Goal: Task Accomplishment & Management: Complete application form

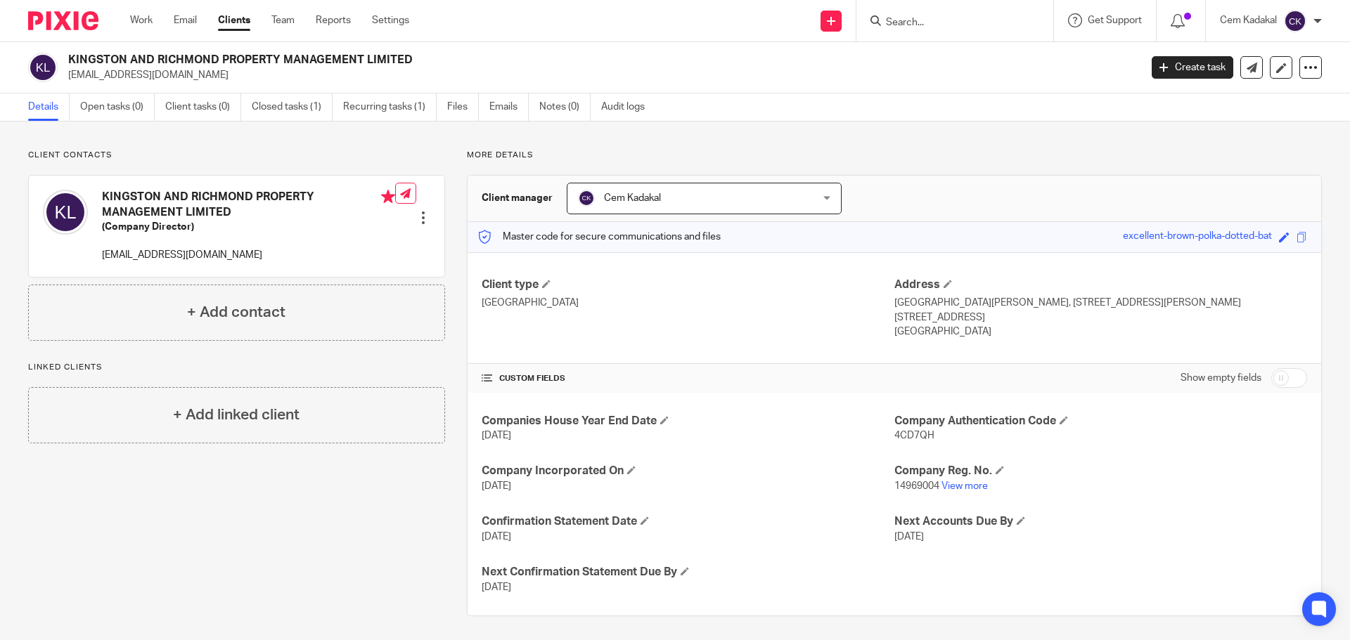
click at [241, 17] on link "Clients" at bounding box center [234, 20] width 32 height 14
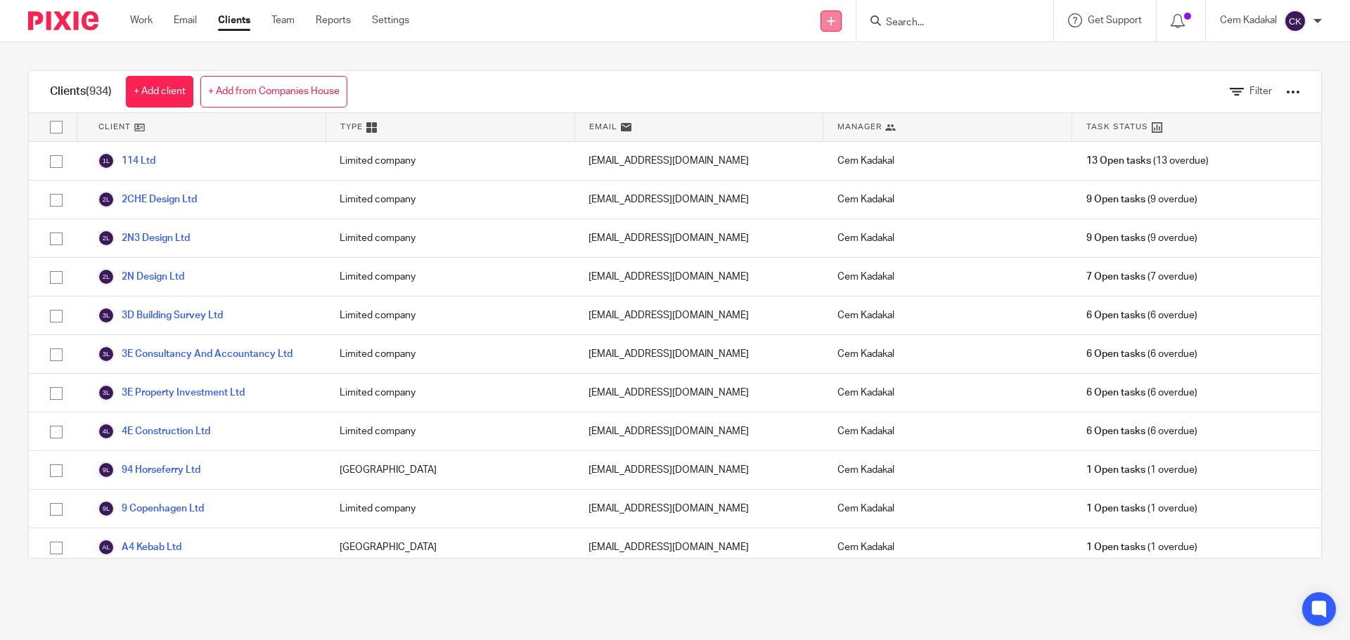
click at [830, 20] on icon at bounding box center [831, 21] width 8 height 8
click at [820, 102] on link "Add client" at bounding box center [829, 107] width 86 height 20
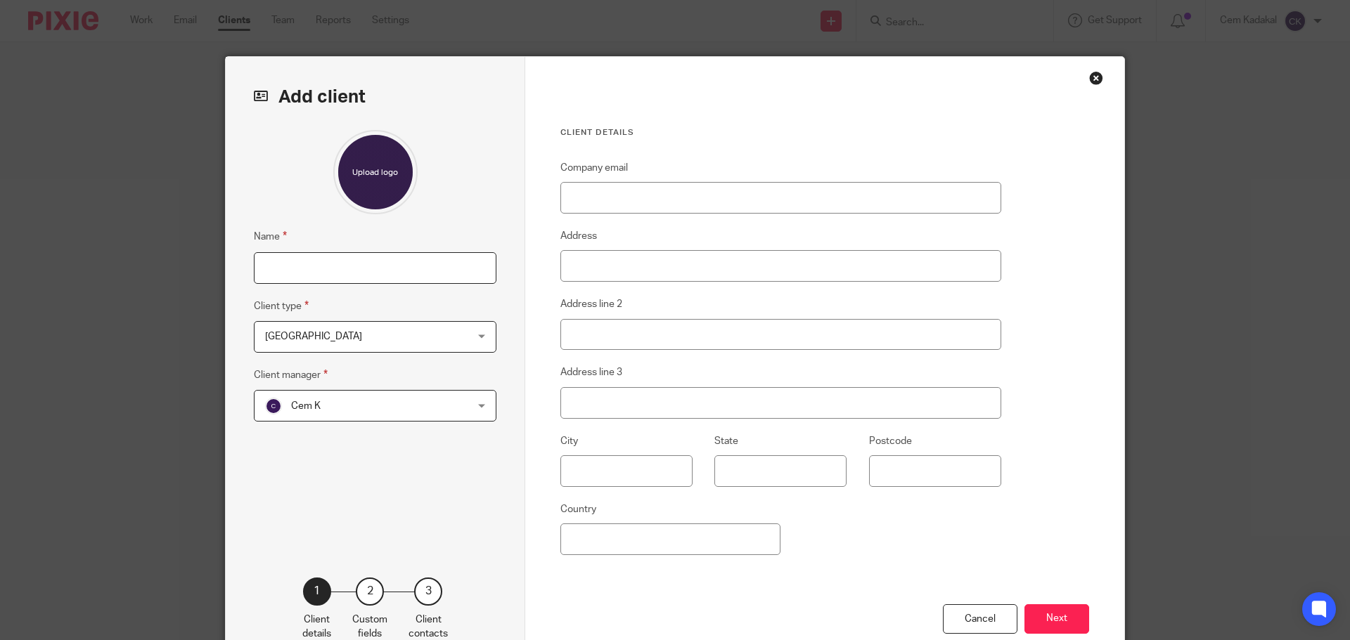
click at [276, 270] on input "Name" at bounding box center [375, 268] width 243 height 32
paste input "11.11 Weddings and Events Ltd"
type input "11.11 Weddings and Events Ltd"
click at [324, 337] on span "[GEOGRAPHIC_DATA]" at bounding box center [357, 337] width 184 height 30
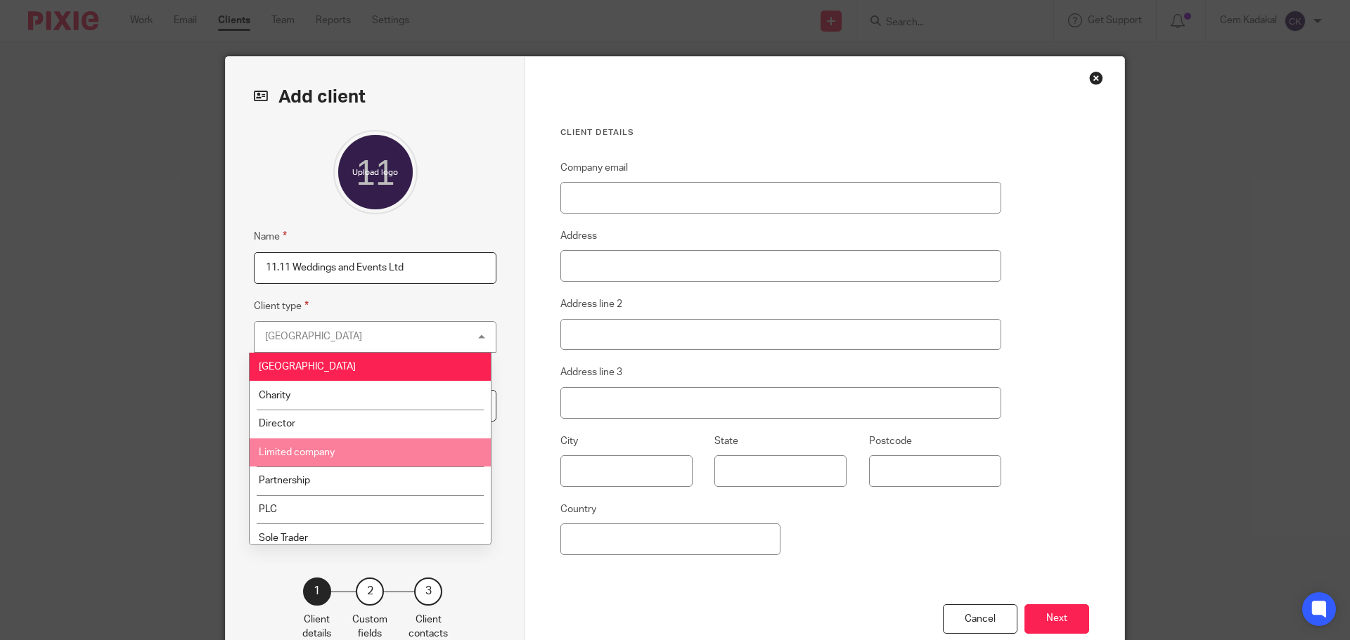
click at [316, 452] on span "Limited company" at bounding box center [297, 453] width 76 height 10
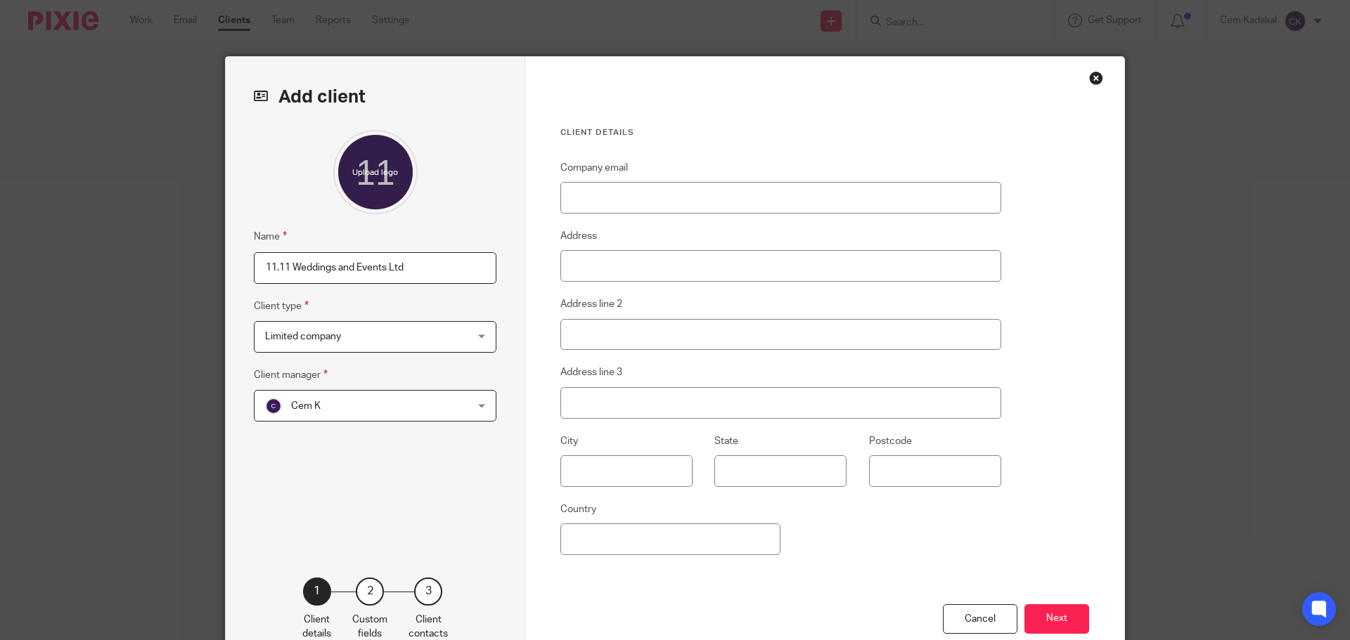
click at [474, 408] on div "Cem K Cem K" at bounding box center [375, 406] width 243 height 32
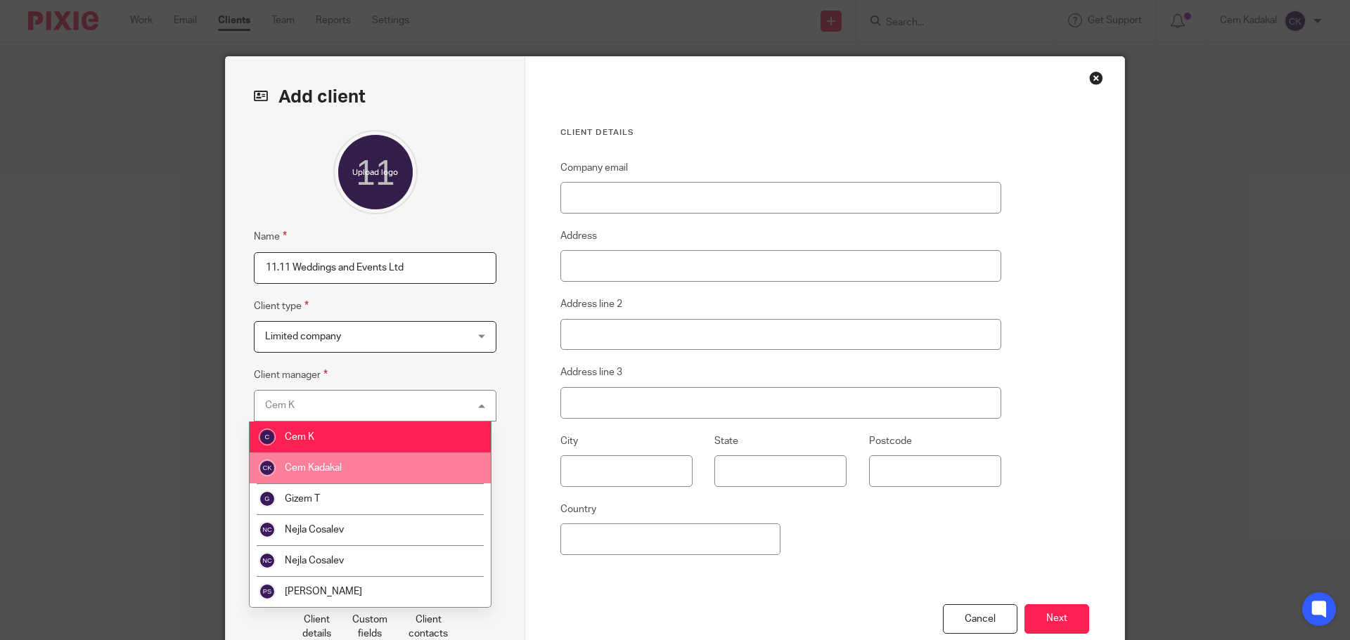
click at [361, 463] on li "Cem Kadakal" at bounding box center [370, 468] width 241 height 31
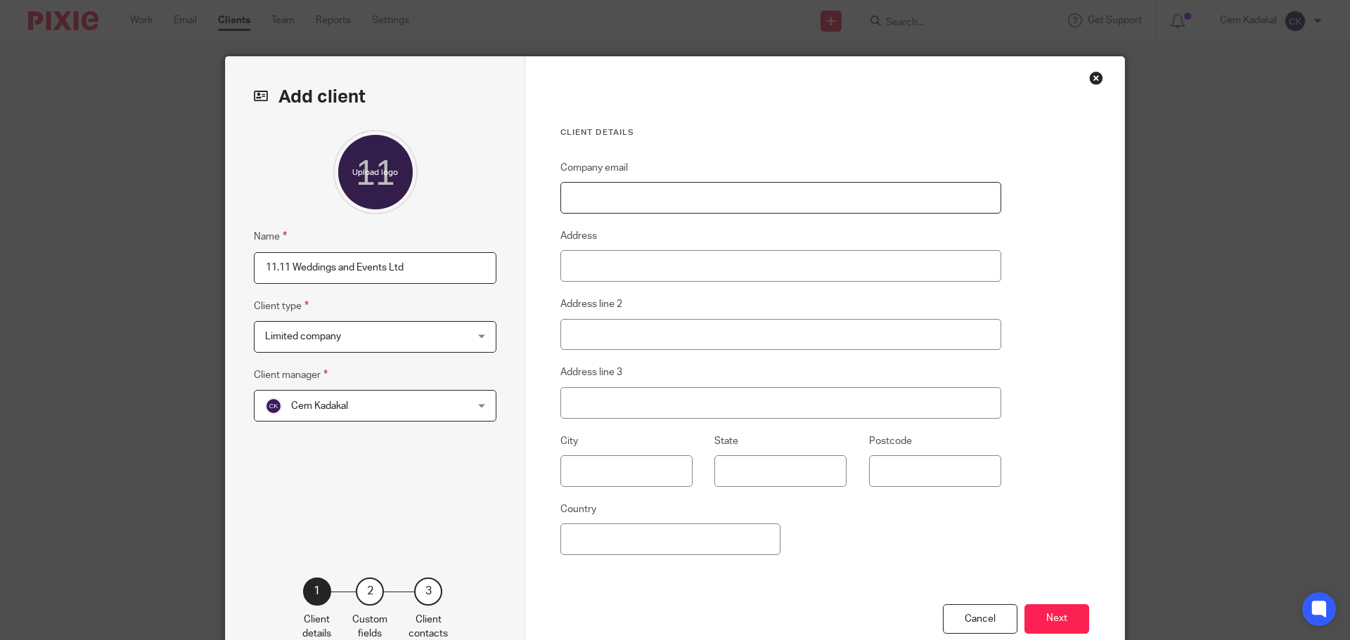
click at [603, 202] on input "Company email" at bounding box center [780, 198] width 441 height 32
paste input "[EMAIL_ADDRESS][DOMAIN_NAME]"
type input "[EMAIL_ADDRESS][DOMAIN_NAME]"
click at [585, 263] on input "Address" at bounding box center [780, 266] width 441 height 32
type input "Unit Da2 Sutherland House"
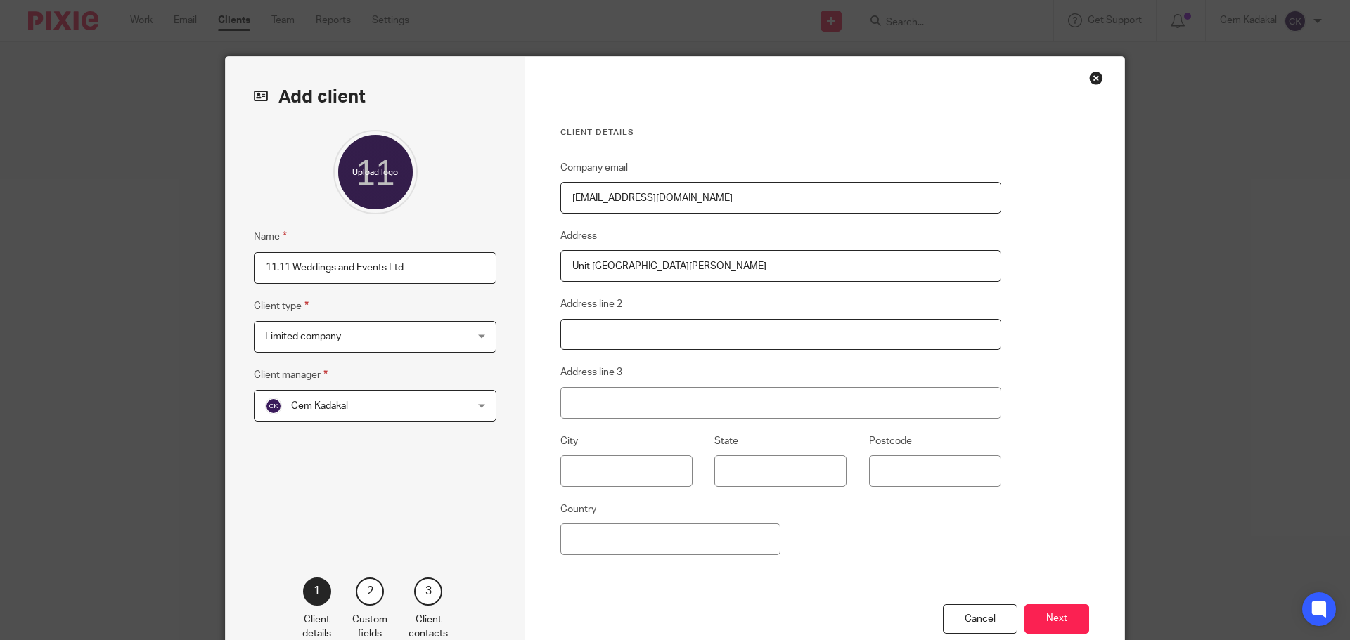
type input "43 Sutherland Road"
type input "London"
type input "E17 6BU"
type input "United Kingdom"
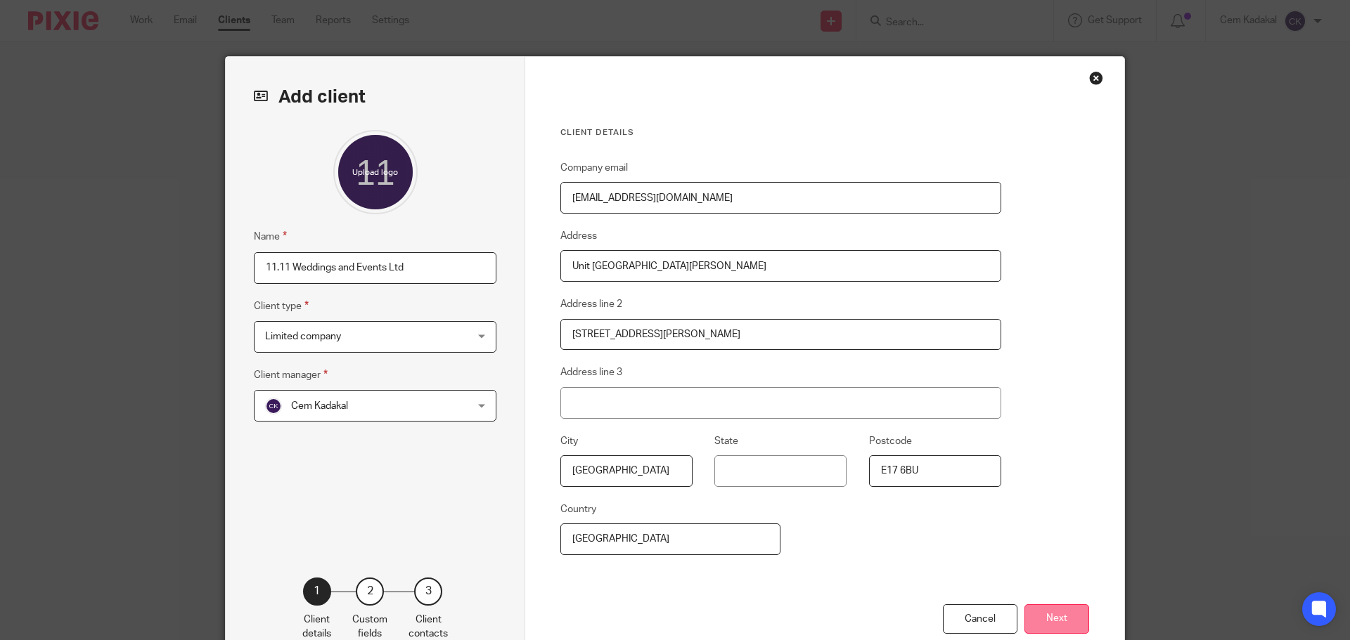
click at [1050, 614] on button "Next" at bounding box center [1056, 620] width 65 height 30
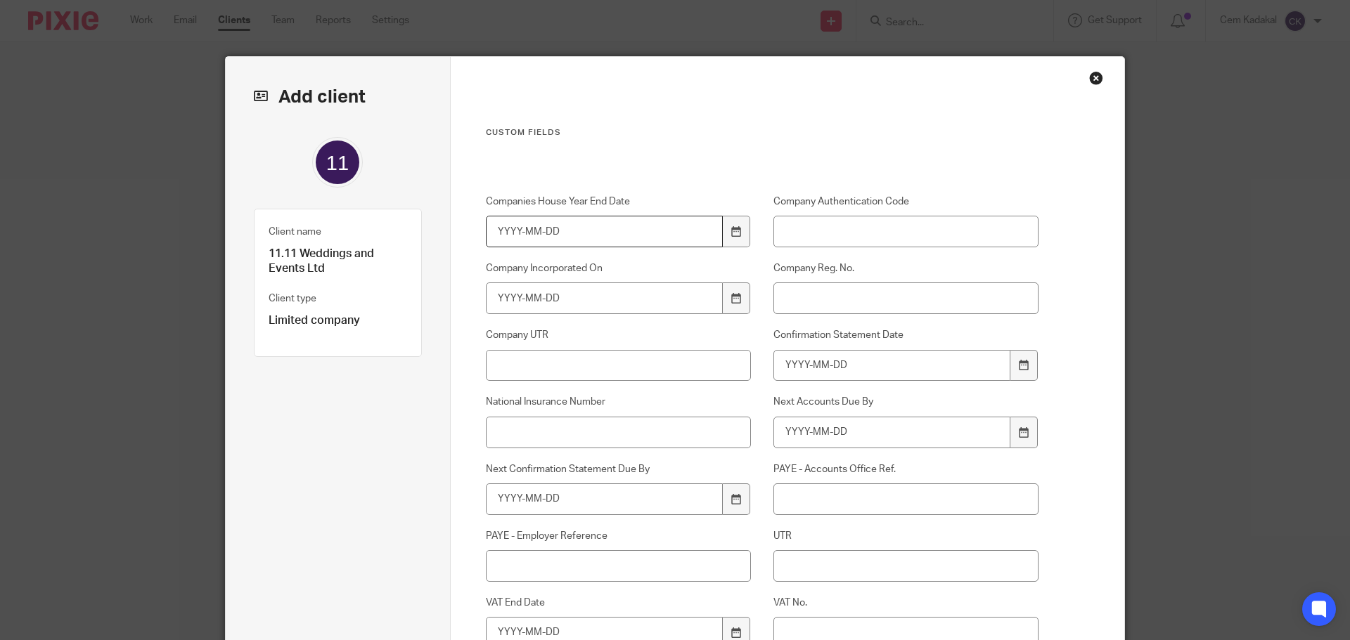
click at [598, 224] on input "Companies House Year End Date" at bounding box center [605, 232] width 238 height 32
type input "2026-02-28"
click at [799, 235] on input "Company Authentication Code" at bounding box center [906, 232] width 266 height 32
paste input "U7BPN2"
type input "U7BPN2"
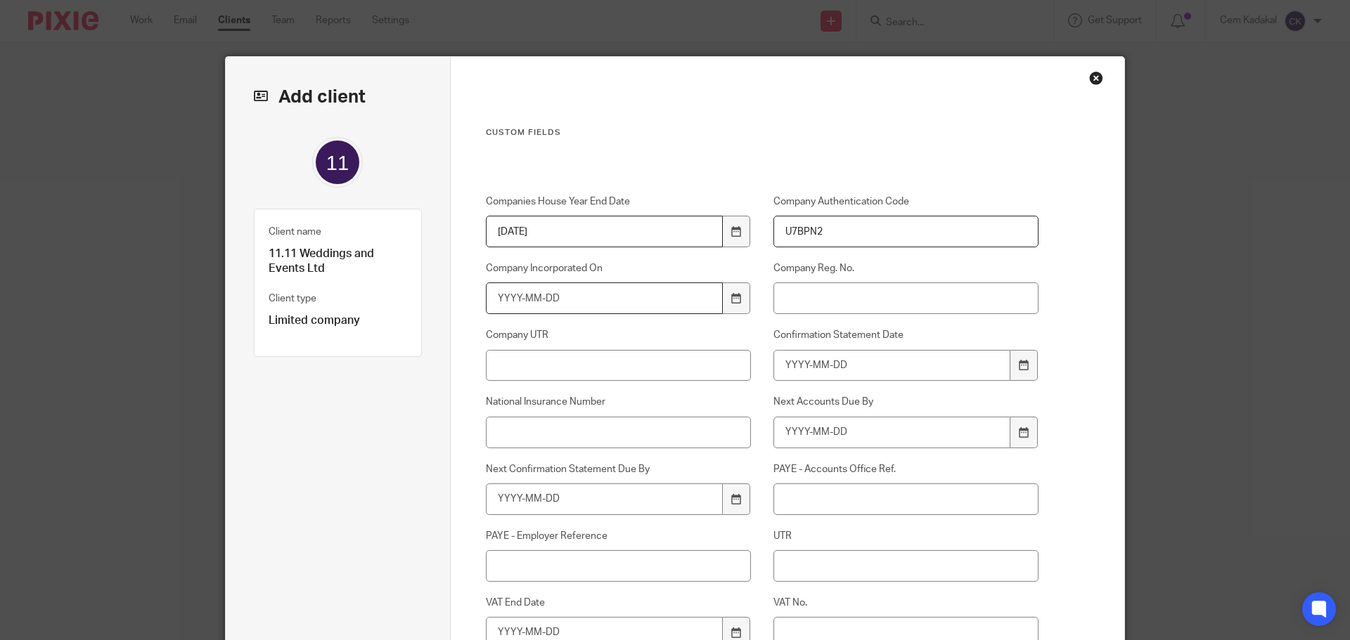
click at [598, 292] on input "Company Incorporated On" at bounding box center [605, 299] width 238 height 32
type input "2025-02-19"
click at [823, 289] on input "Company Reg. No." at bounding box center [906, 299] width 266 height 32
paste input "16261671"
type input "16261671"
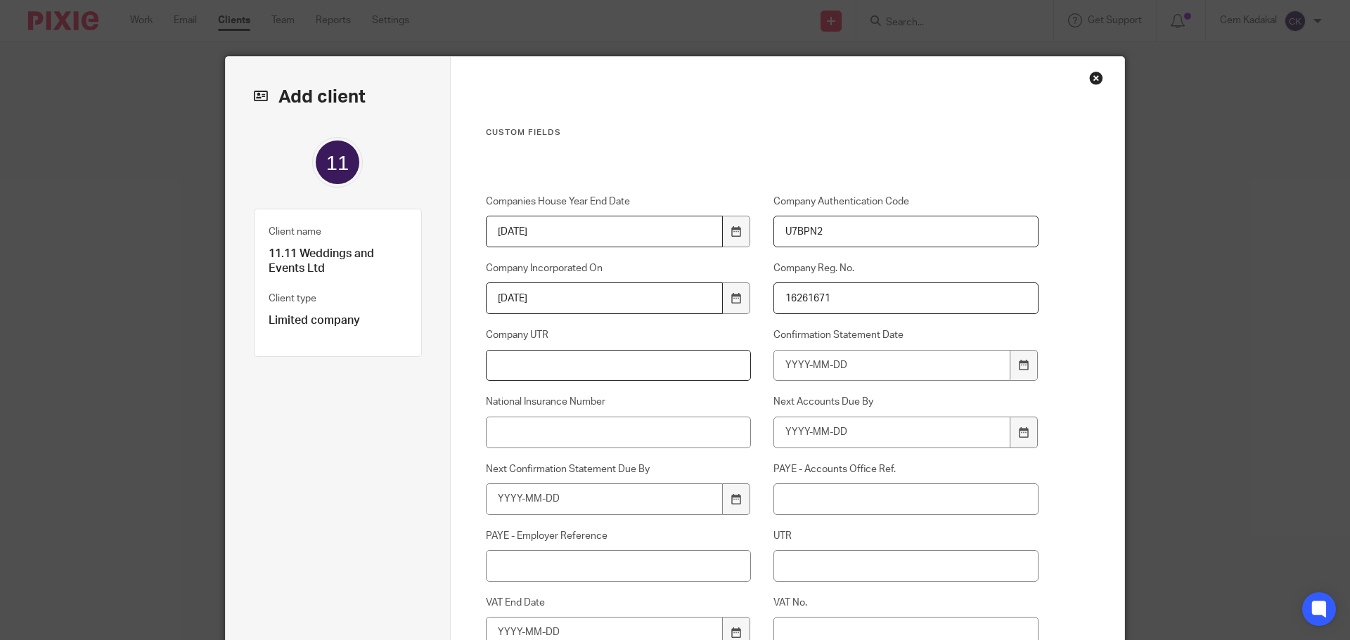
click at [598, 371] on input "Company UTR" at bounding box center [619, 366] width 266 height 32
paste input "4409102760"
type input "4409102760"
click at [847, 363] on input "Confirmation Statement Date" at bounding box center [892, 366] width 238 height 32
type input "2026-02-18"
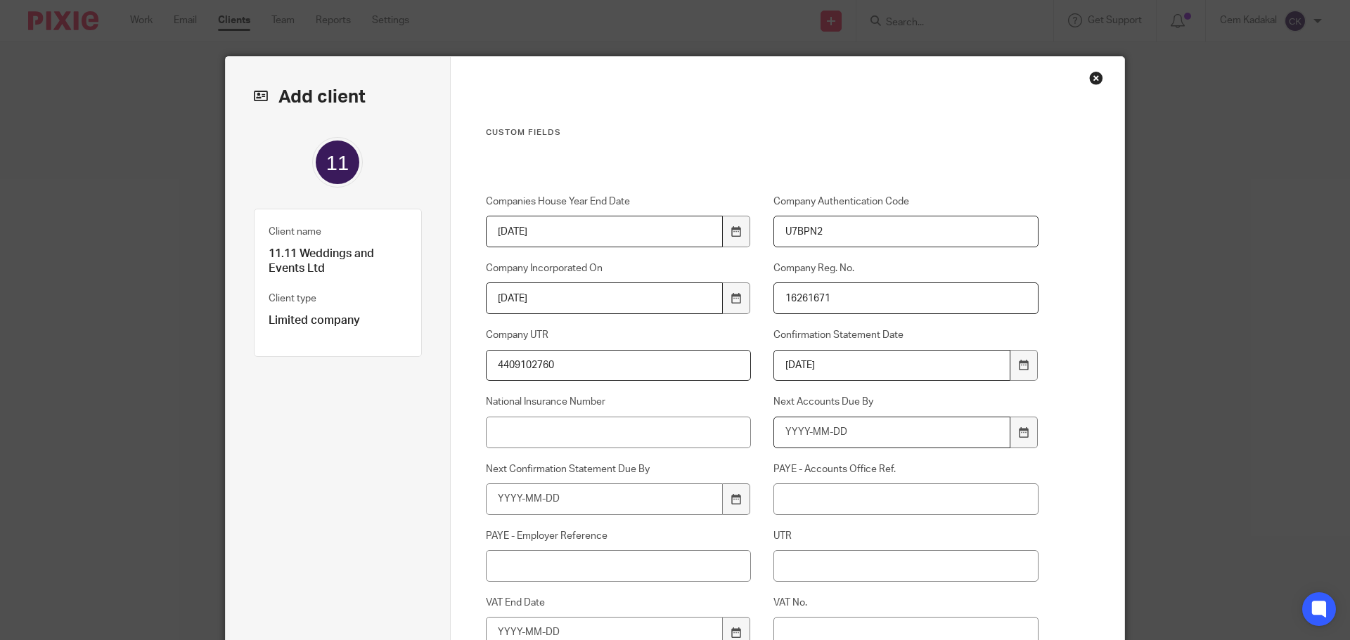
click at [860, 430] on input "Next Accounts Due By" at bounding box center [892, 433] width 238 height 32
type input "2026-11-19"
click at [581, 495] on input "Next Confirmation Statement Due By" at bounding box center [605, 500] width 238 height 32
type input "2026-03-04"
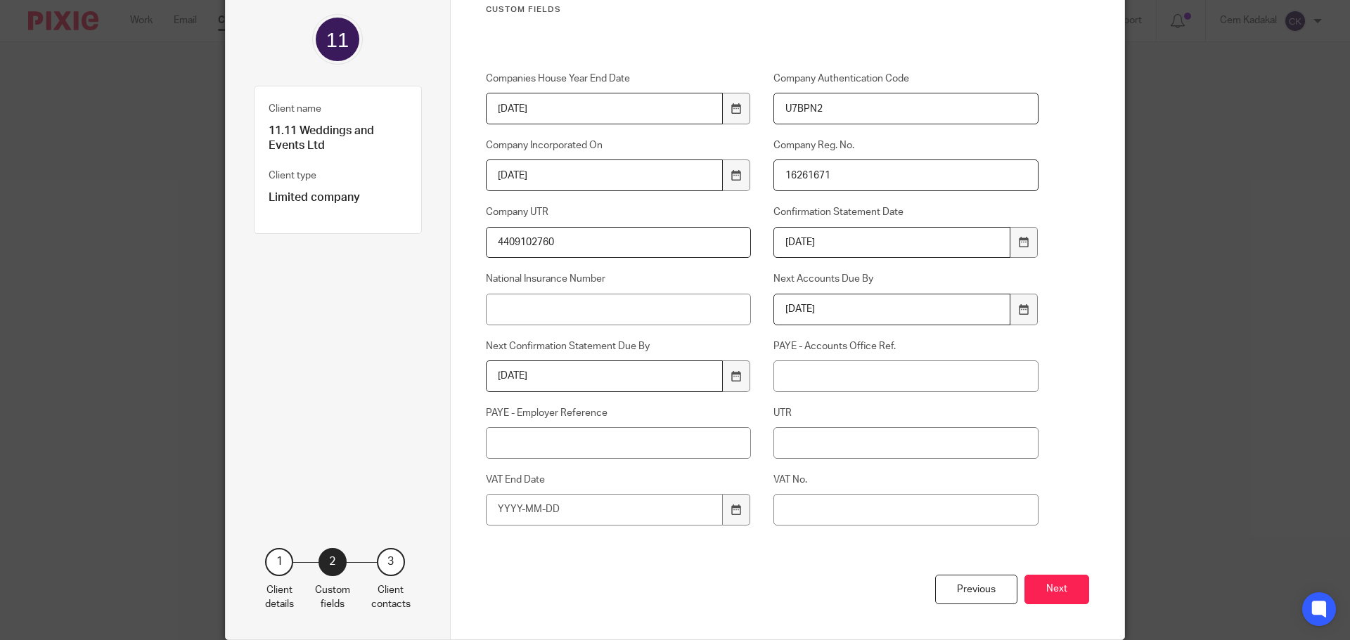
scroll to position [126, 0]
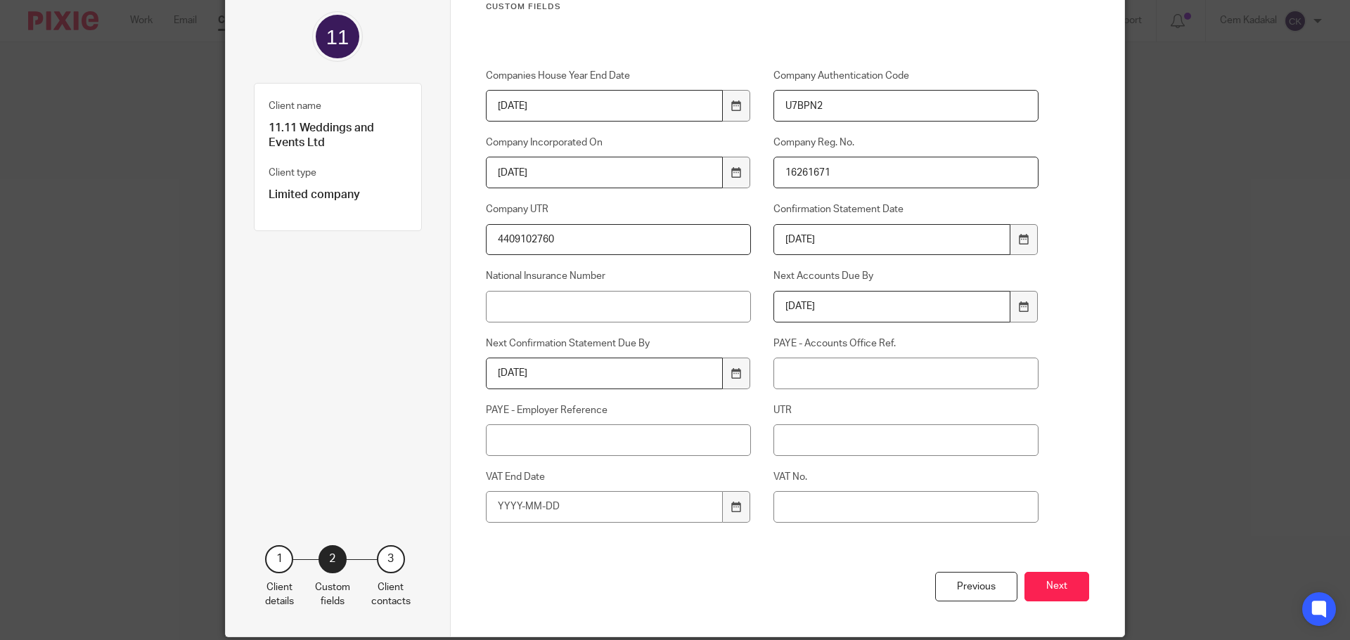
click at [1058, 583] on button "Next" at bounding box center [1056, 587] width 65 height 30
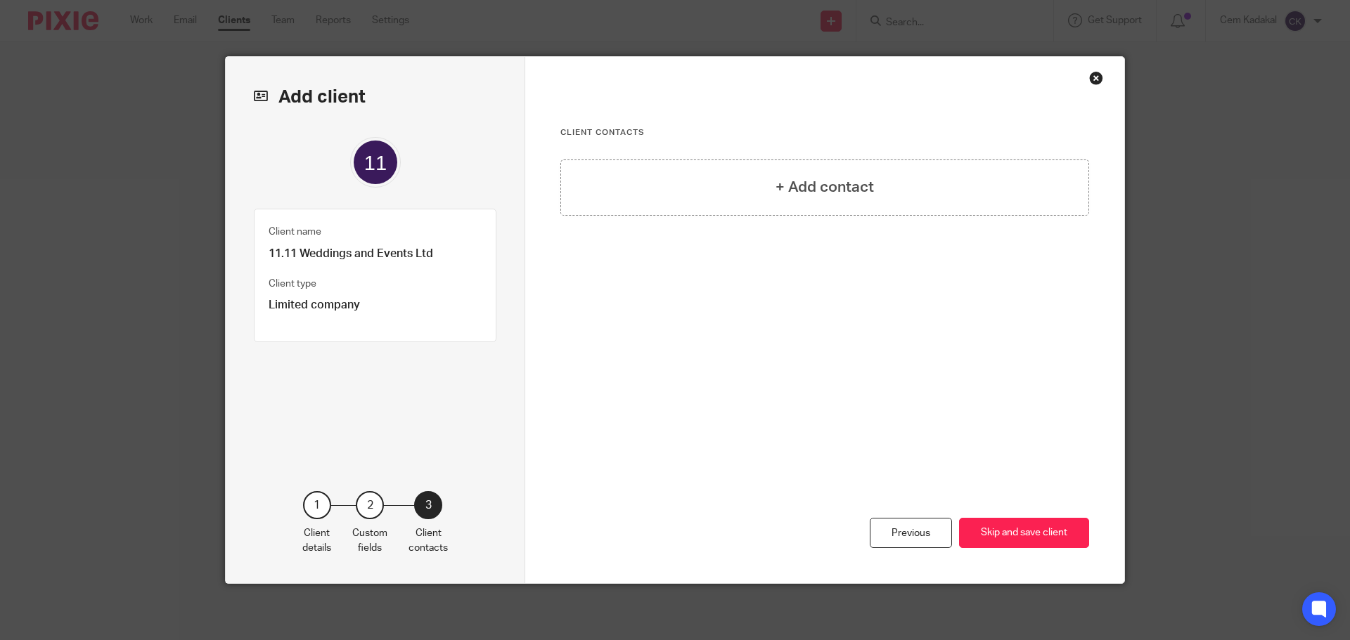
click at [925, 527] on div "Previous" at bounding box center [911, 533] width 82 height 30
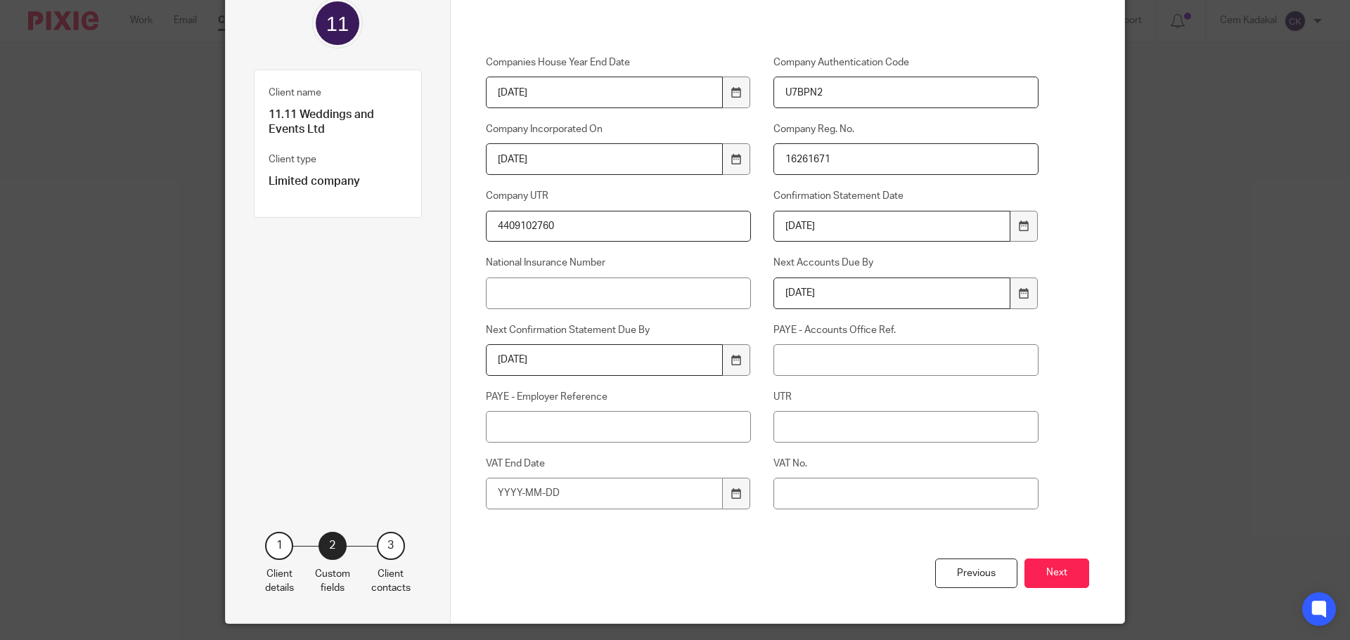
scroll to position [140, 0]
click at [1053, 565] on button "Next" at bounding box center [1056, 573] width 65 height 30
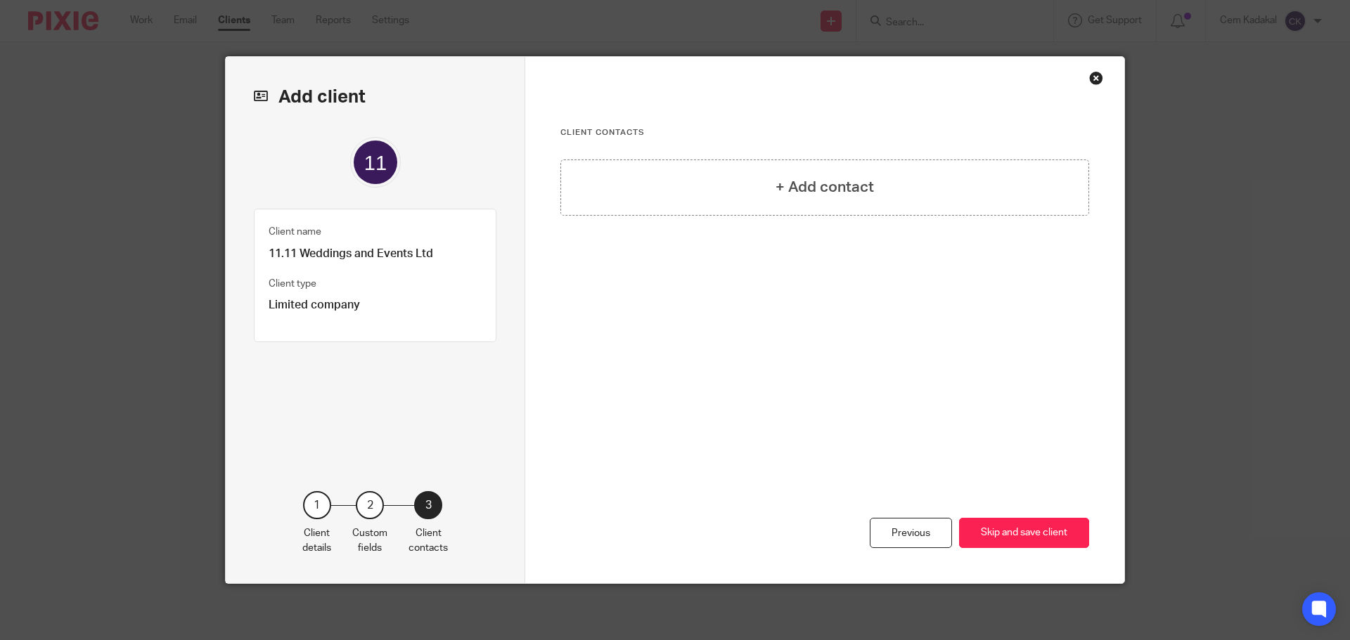
scroll to position [0, 0]
click at [908, 529] on div "Previous" at bounding box center [911, 533] width 82 height 30
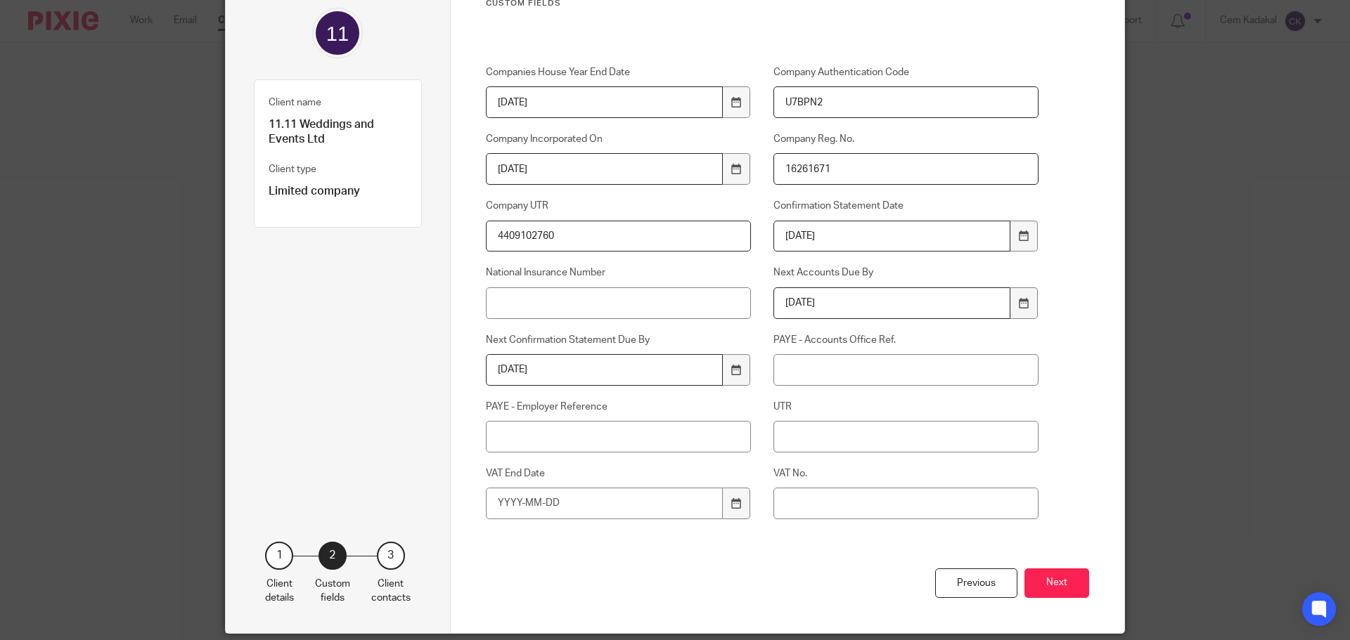
scroll to position [179, 0]
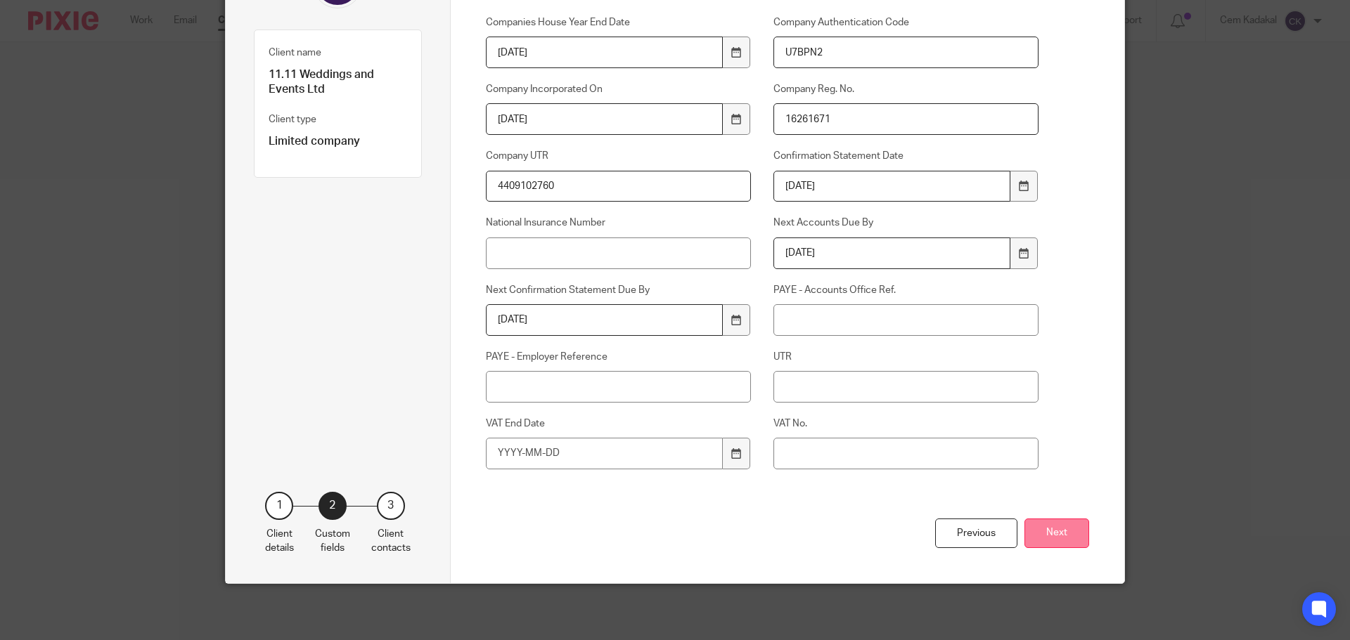
click at [1055, 532] on button "Next" at bounding box center [1056, 534] width 65 height 30
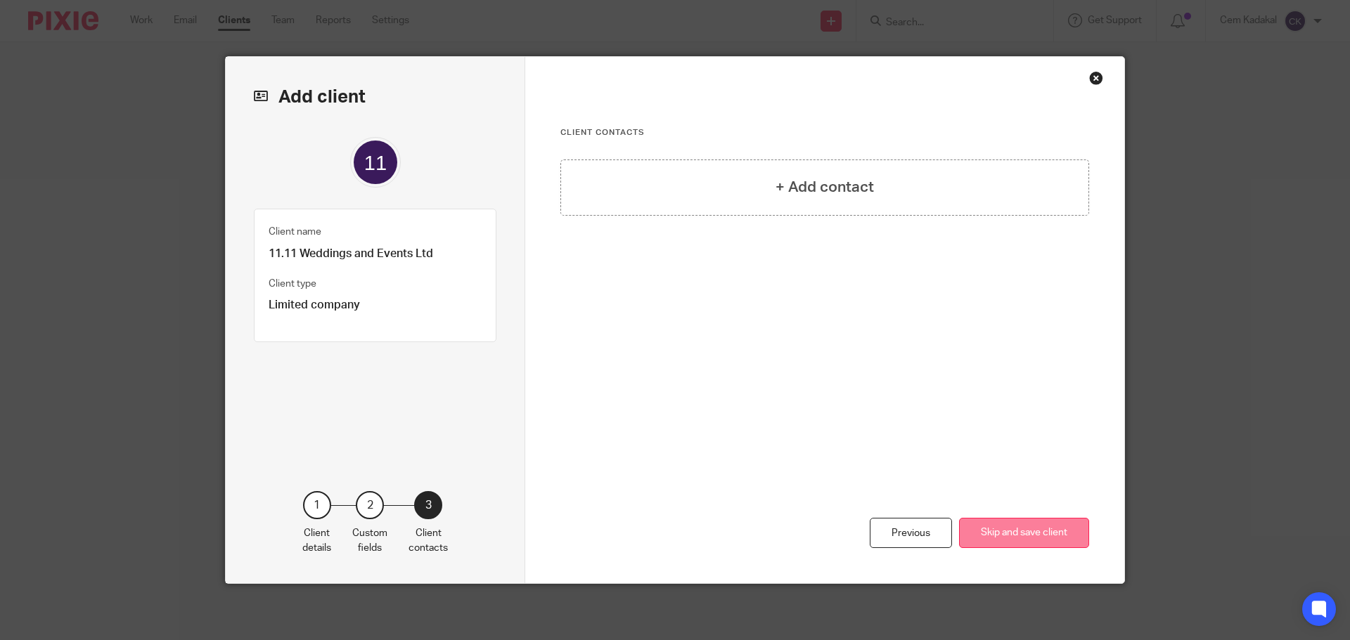
click at [1000, 532] on button "Skip and save client" at bounding box center [1024, 533] width 130 height 30
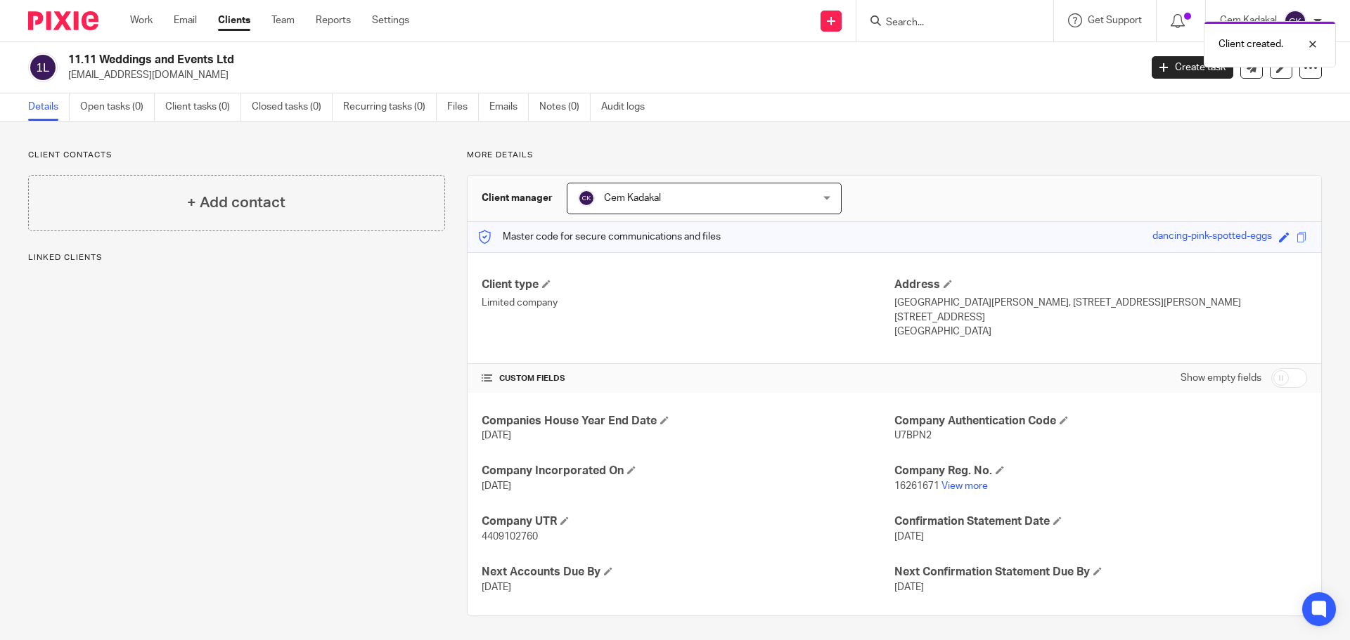
click at [236, 18] on link "Clients" at bounding box center [234, 20] width 32 height 14
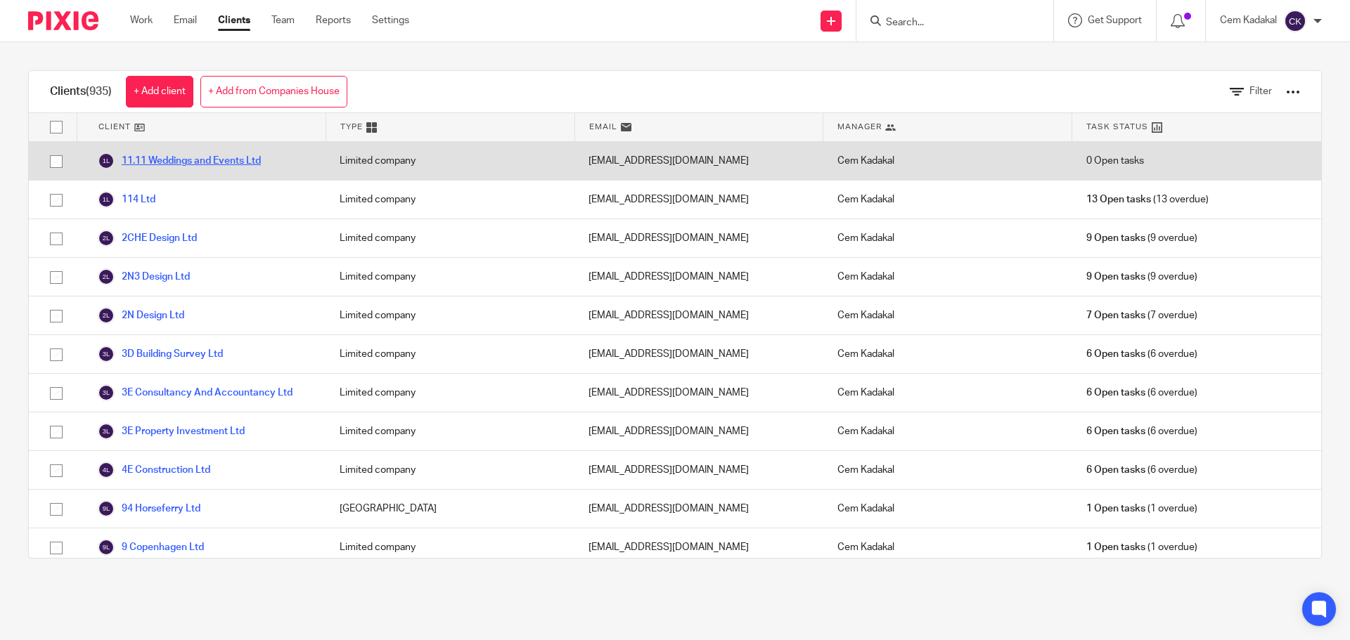
click at [238, 160] on link "11.11 Weddings and Events Ltd" at bounding box center [179, 161] width 163 height 17
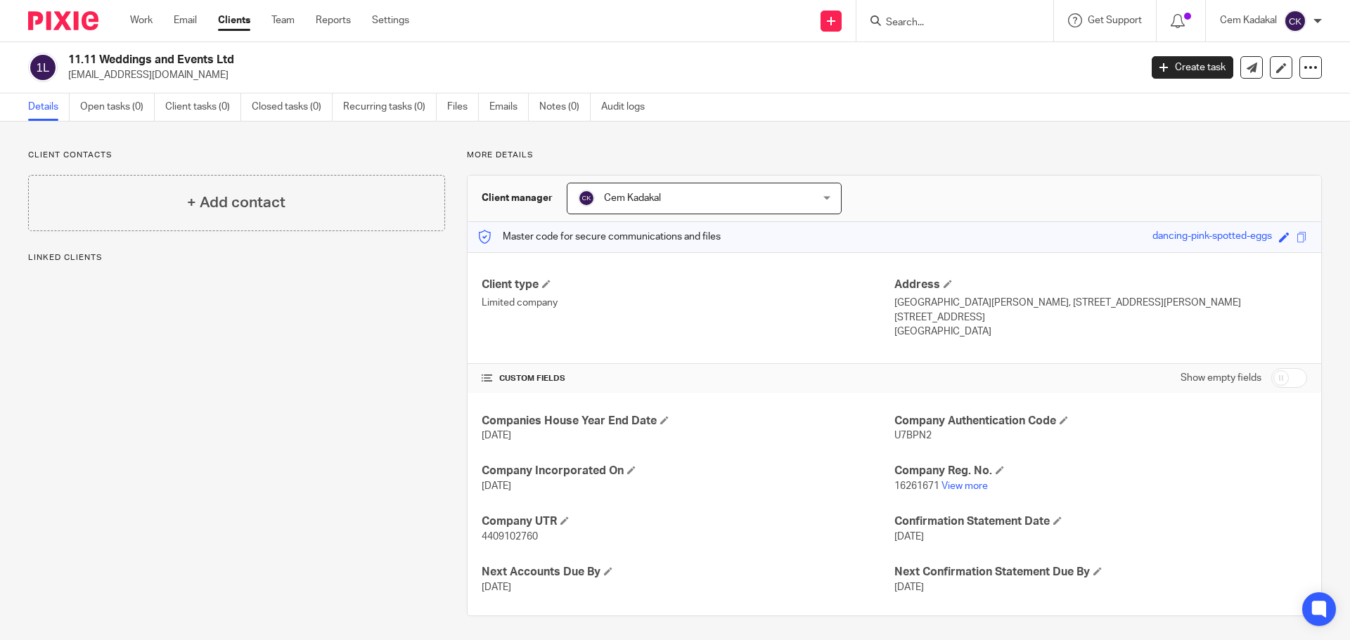
click at [1271, 382] on input "checkbox" at bounding box center [1289, 378] width 36 height 20
checkbox input "true"
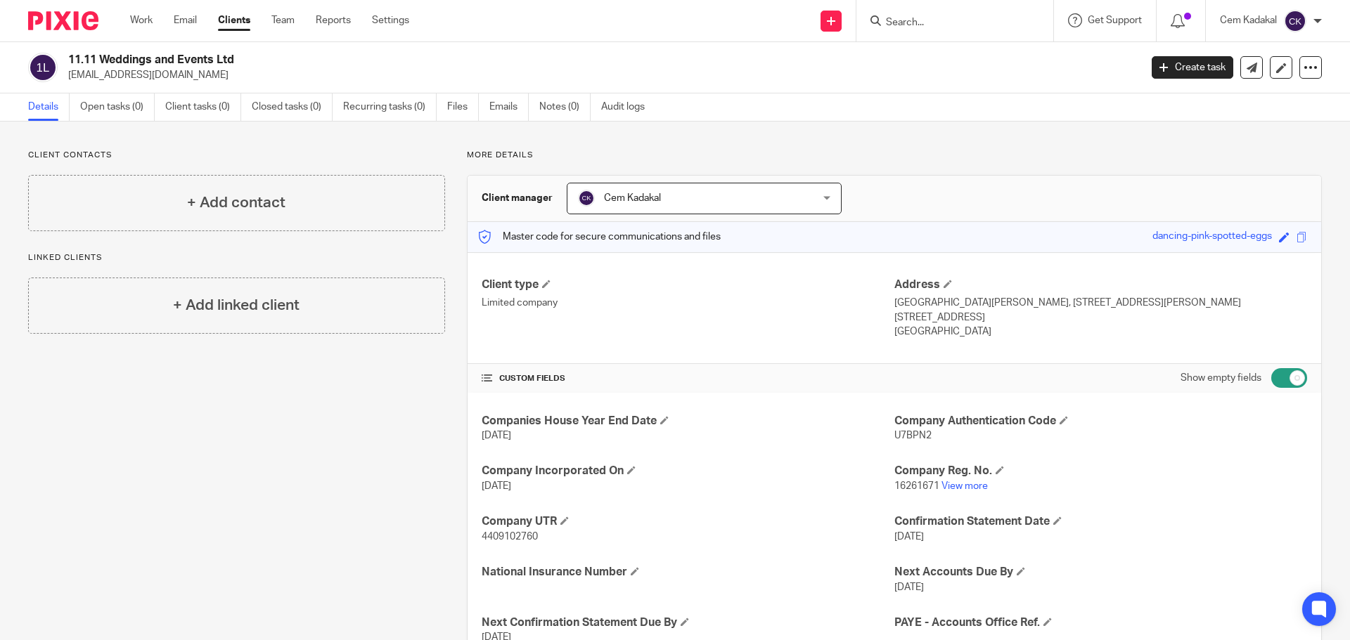
click at [231, 18] on link "Clients" at bounding box center [234, 20] width 32 height 14
click at [231, 16] on link "Clients" at bounding box center [234, 20] width 32 height 14
click at [230, 21] on link "Clients" at bounding box center [234, 20] width 32 height 14
click at [233, 20] on link "Clients" at bounding box center [234, 20] width 32 height 14
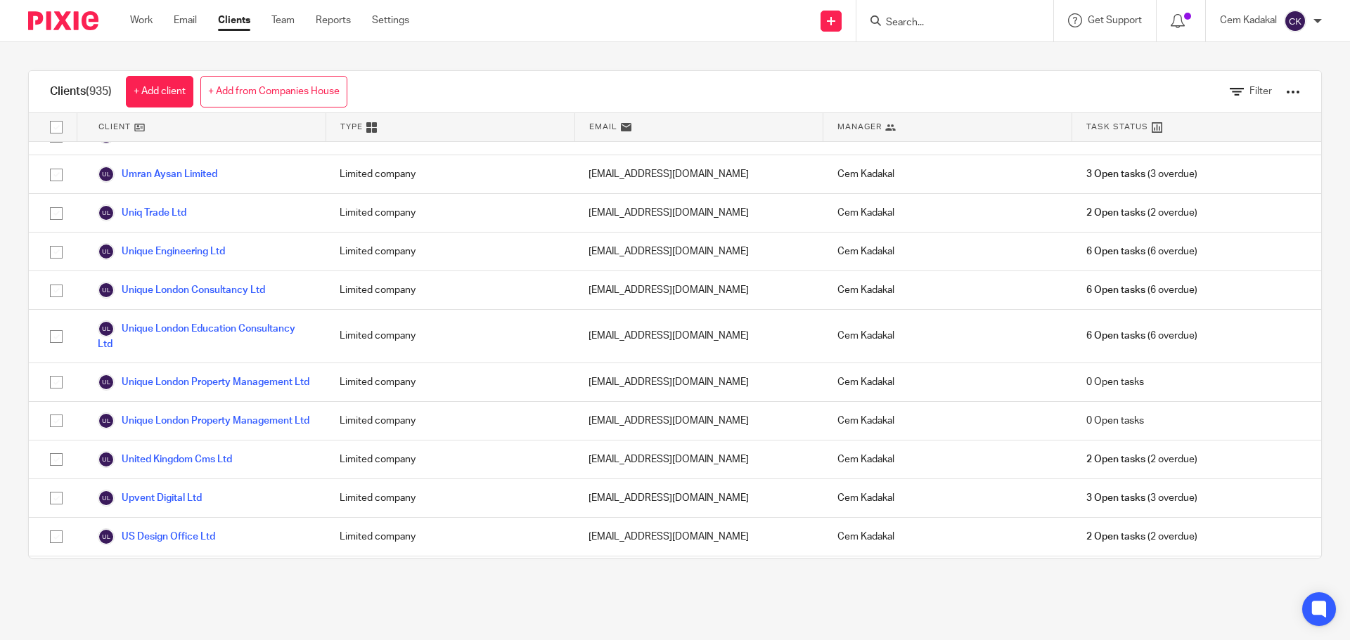
scroll to position [34625, 0]
